Goal: Task Accomplishment & Management: Manage account settings

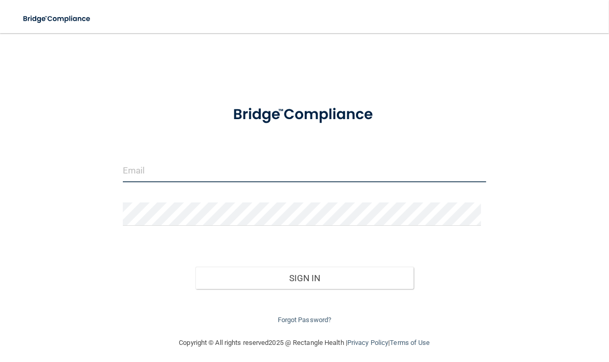
type input "[EMAIL_ADDRESS][DOMAIN_NAME]"
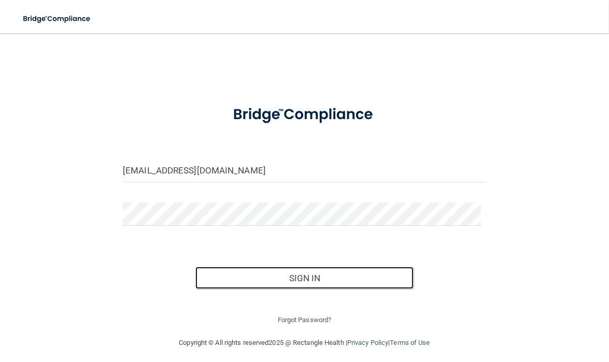
click at [252, 276] on button "Sign In" at bounding box center [304, 278] width 218 height 23
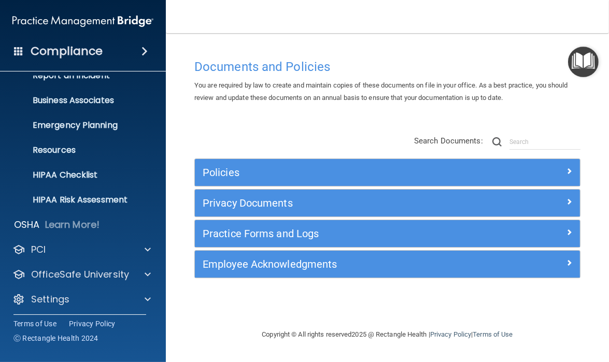
scroll to position [64, 0]
click at [137, 272] on div at bounding box center [146, 274] width 26 height 12
click at [87, 295] on p "HIPAA Training" at bounding box center [49, 299] width 85 height 10
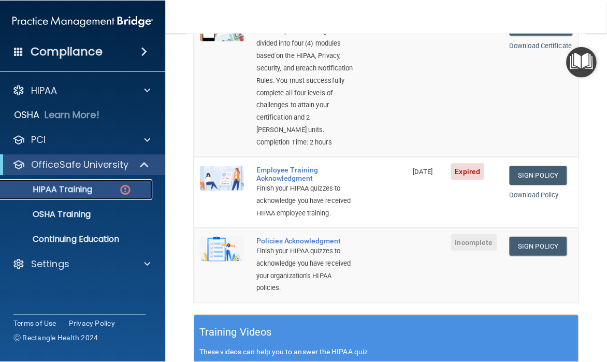
scroll to position [211, 0]
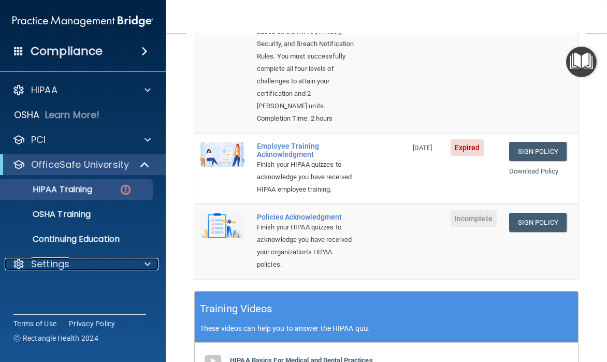
click at [46, 261] on p "Settings" at bounding box center [50, 264] width 38 height 12
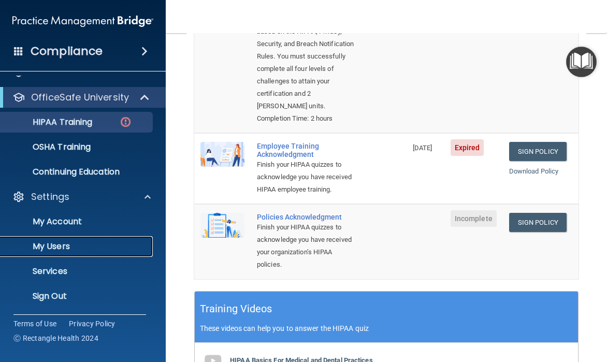
click at [59, 245] on p "My Users" at bounding box center [77, 246] width 141 height 10
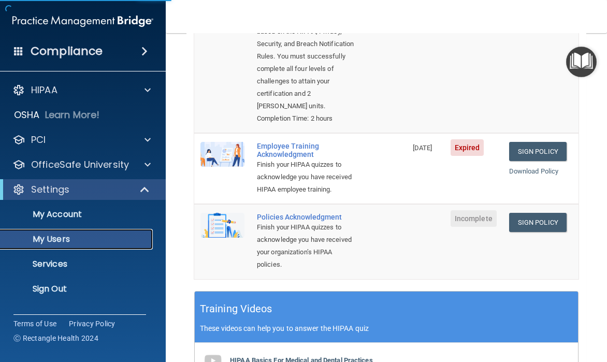
select select "20"
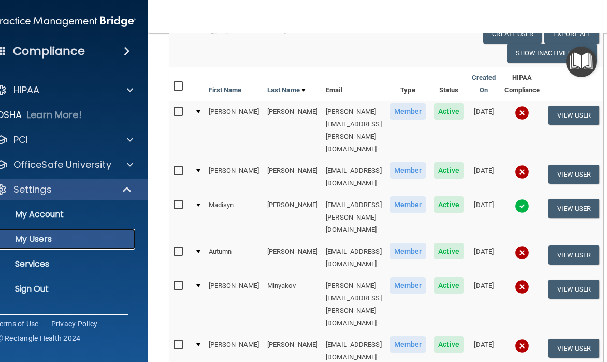
scroll to position [97, 0]
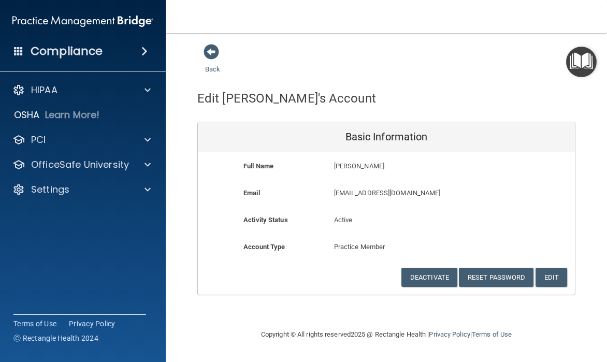
click at [214, 48] on span at bounding box center [212, 52] width 16 height 16
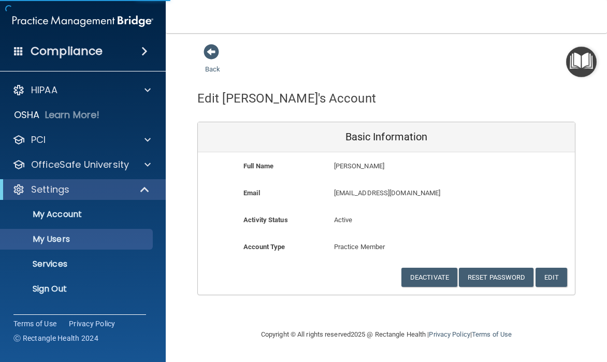
select select "20"
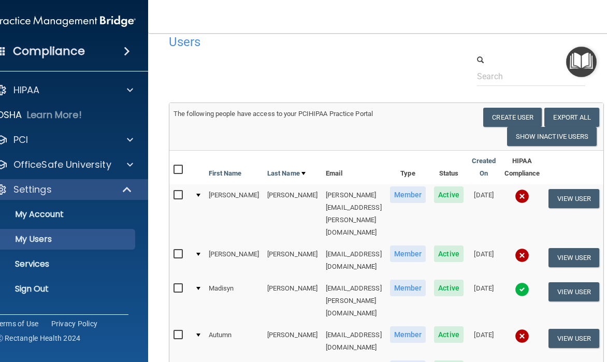
scroll to position [11, 0]
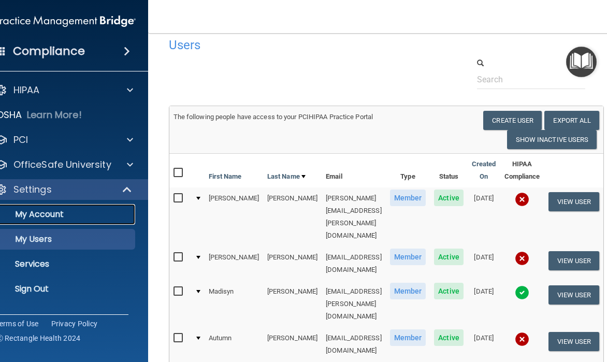
click at [35, 211] on p "My Account" at bounding box center [59, 214] width 141 height 10
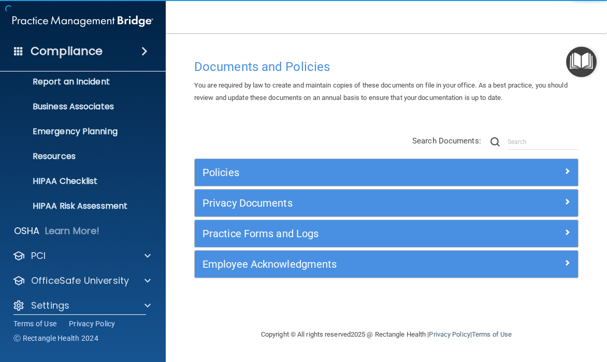
scroll to position [67, 0]
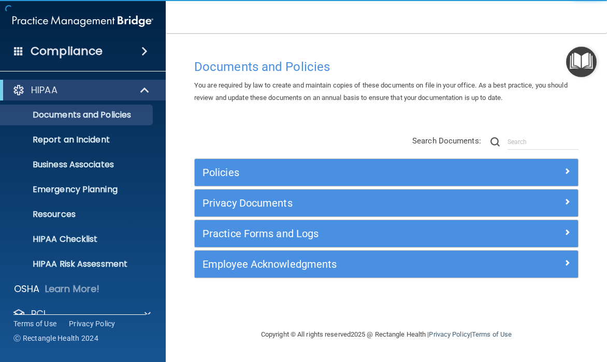
scroll to position [67, 0]
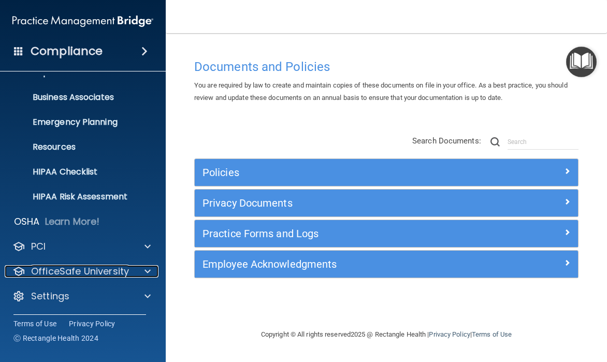
click at [87, 270] on p "OfficeSafe University" at bounding box center [80, 271] width 98 height 12
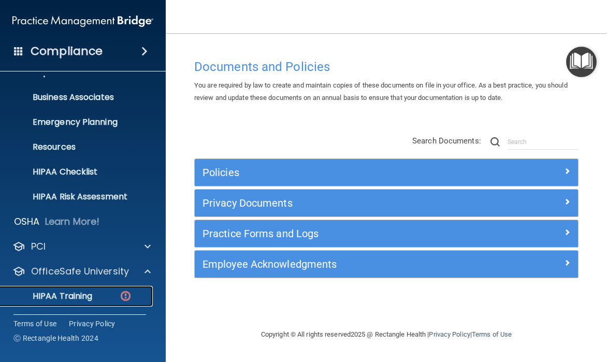
click at [83, 291] on p "HIPAA Training" at bounding box center [49, 296] width 85 height 10
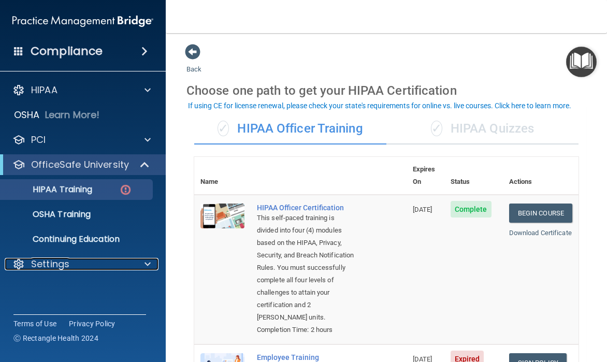
click at [66, 261] on p "Settings" at bounding box center [50, 264] width 38 height 12
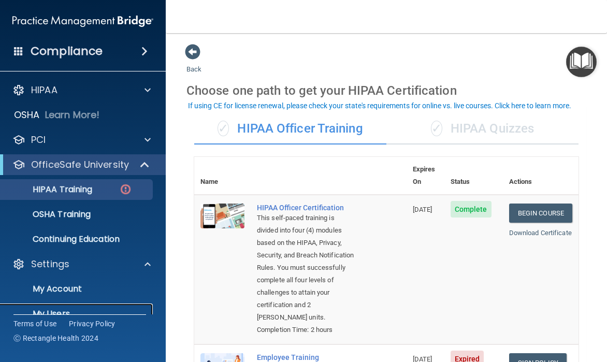
click at [68, 312] on p "My Users" at bounding box center [77, 314] width 141 height 10
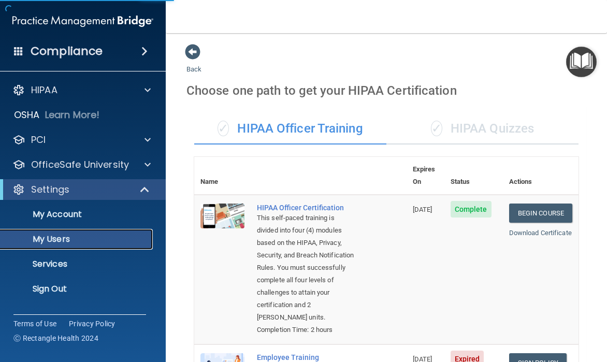
select select "20"
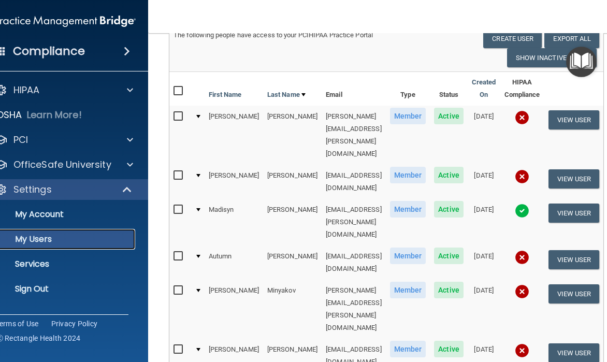
scroll to position [94, 0]
